Goal: Check status: Verify the current state of an ongoing process or item

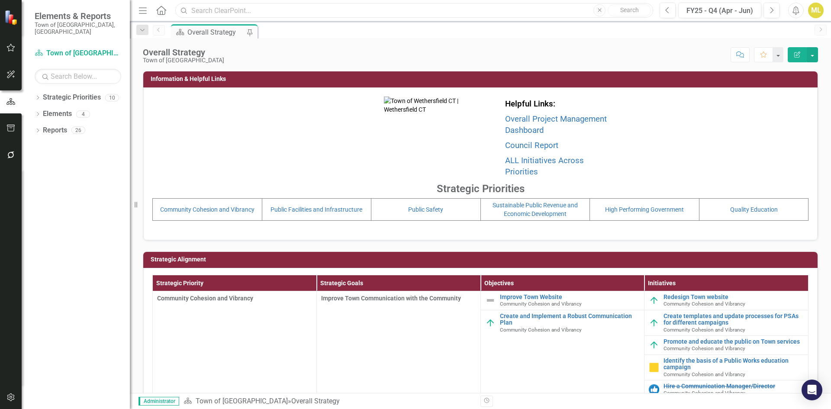
click at [257, 6] on input "text" at bounding box center [414, 10] width 478 height 15
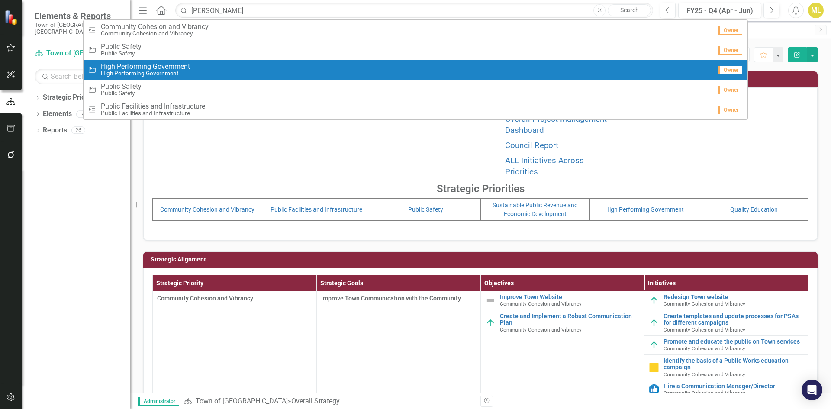
click at [200, 67] on div "Initiative High Performing Government High Performing Government" at bounding box center [400, 70] width 624 height 14
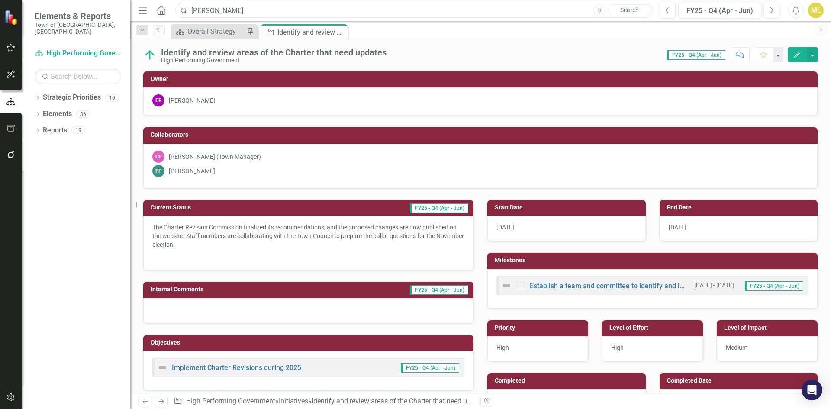
click at [230, 10] on input "erica rober" at bounding box center [414, 10] width 478 height 15
type input "e"
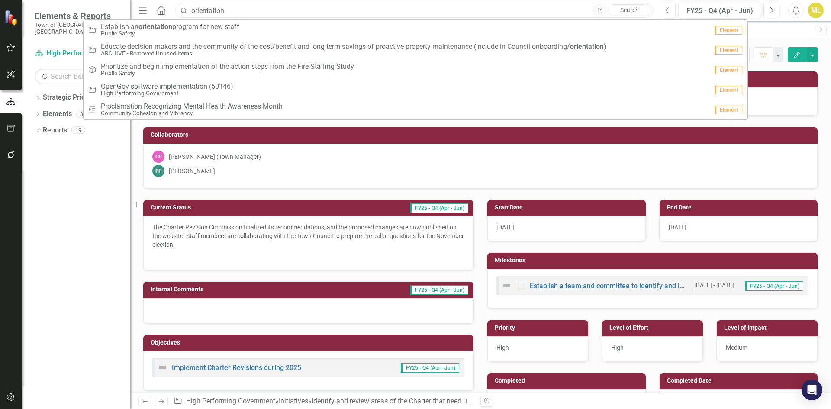
type input "orientation"
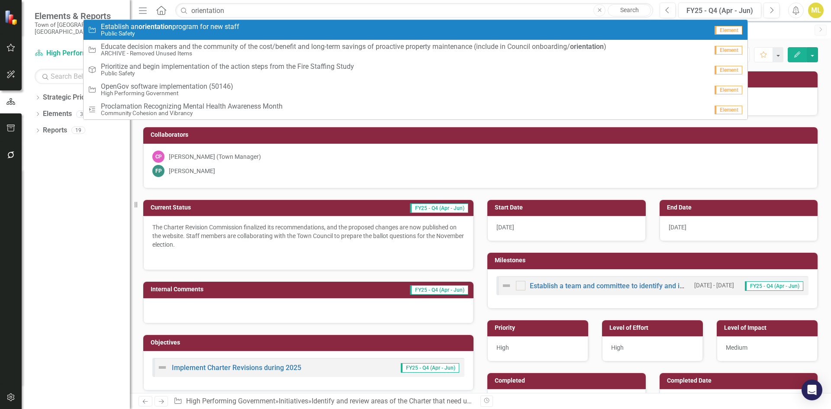
click at [206, 20] on link "Initiative Establish an orientation program for new staff Public Safety Element" at bounding box center [416, 30] width 664 height 20
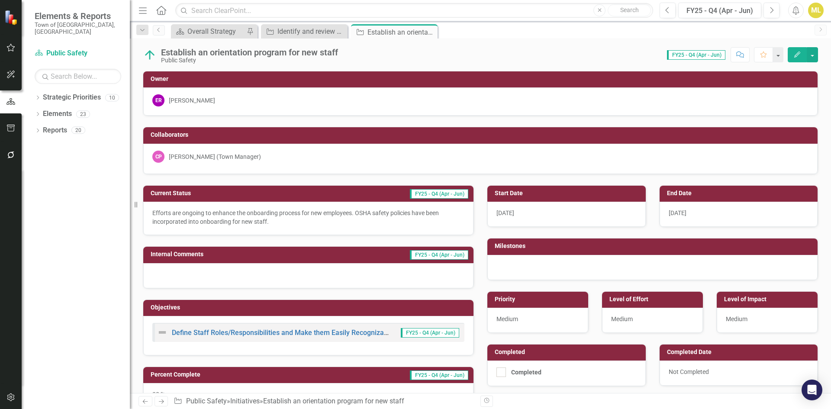
click at [14, 154] on icon "button" at bounding box center [10, 155] width 9 height 7
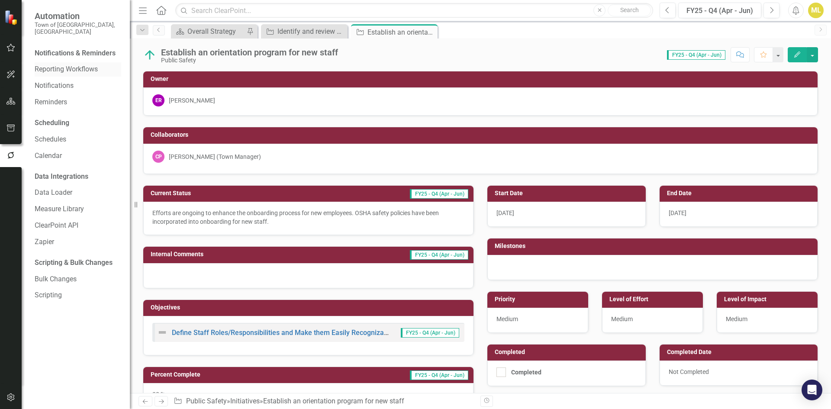
click at [77, 65] on link "Reporting Workflows" at bounding box center [78, 70] width 87 height 10
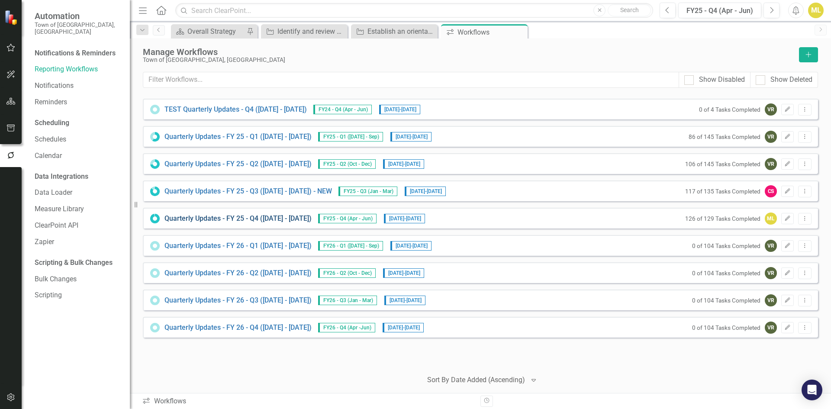
click at [271, 219] on link "Quarterly Updates - FY 25 - Q4 (April 1, 2025 - June 30, 2025)" at bounding box center [238, 219] width 147 height 10
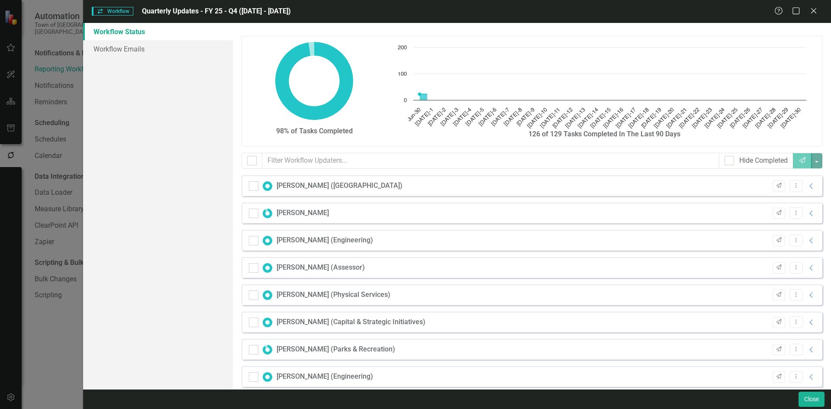
checkbox input "false"
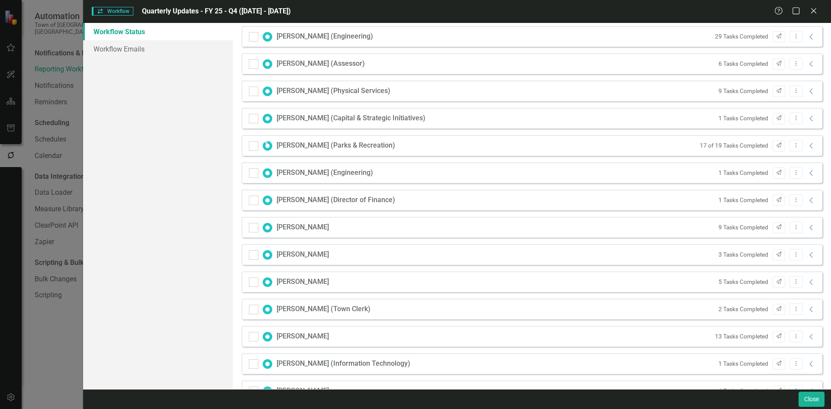
scroll to position [284, 0]
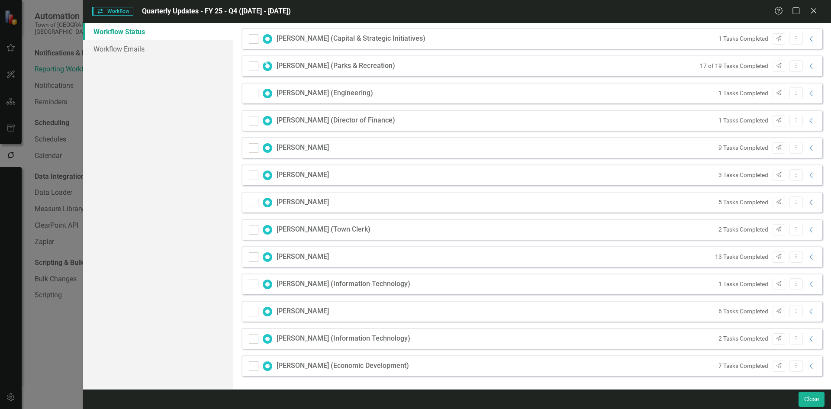
click at [807, 200] on icon "Collapse" at bounding box center [811, 202] width 9 height 7
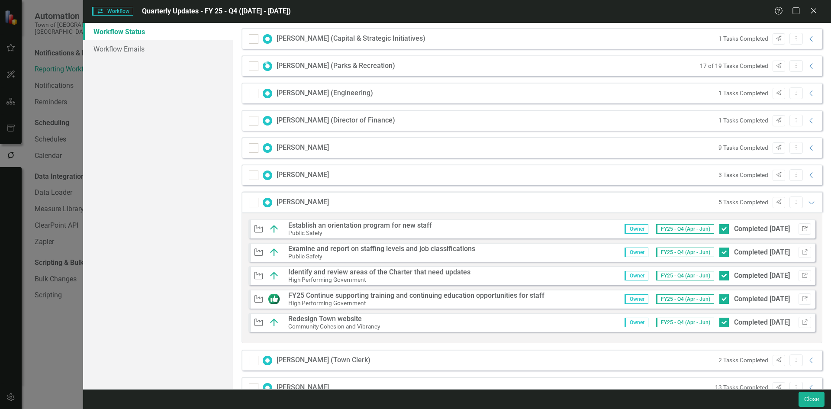
click at [802, 229] on icon "Link" at bounding box center [805, 228] width 6 height 5
